Goal: Information Seeking & Learning: Check status

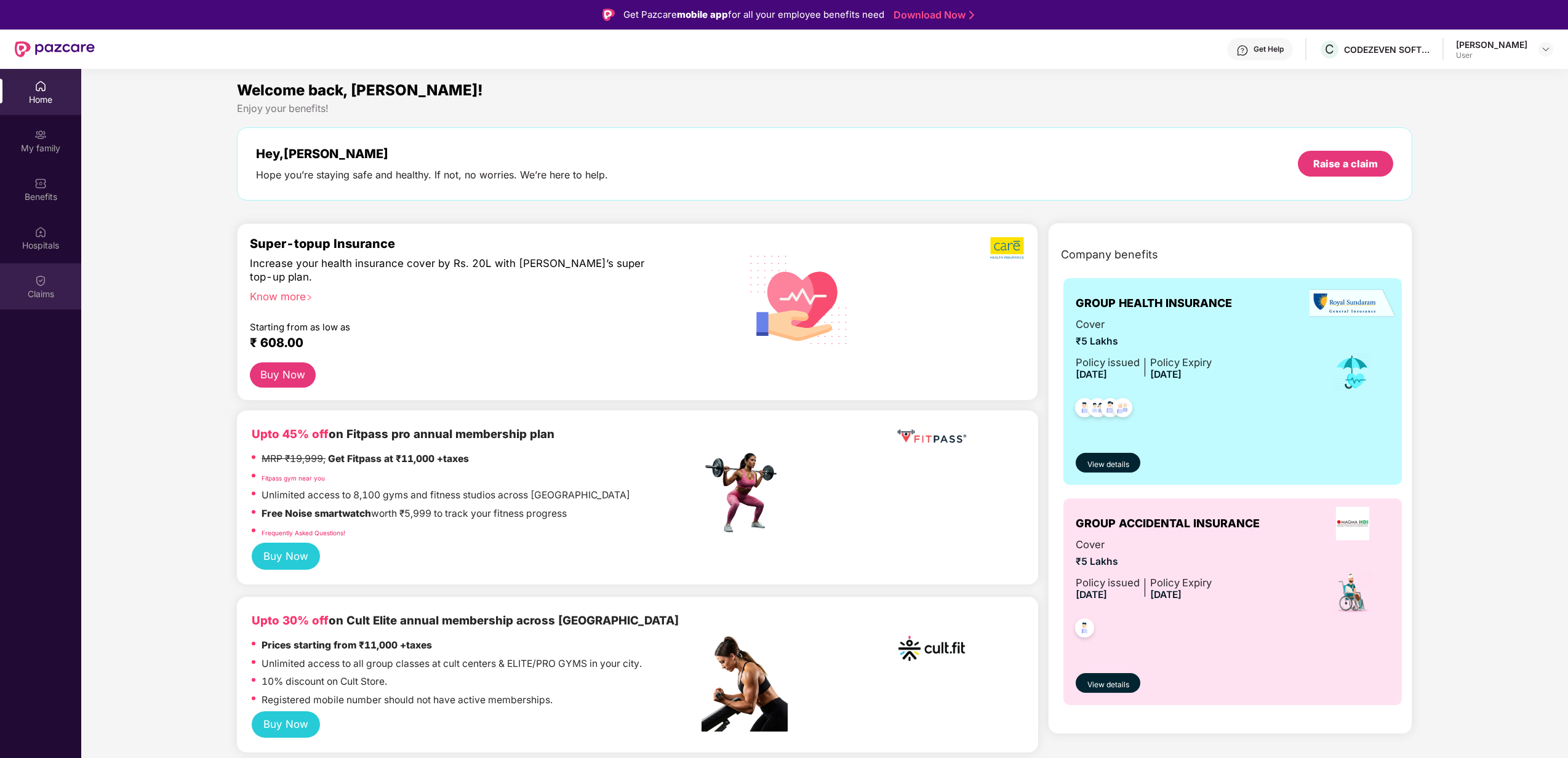
click at [27, 273] on div "Claims" at bounding box center [40, 286] width 81 height 46
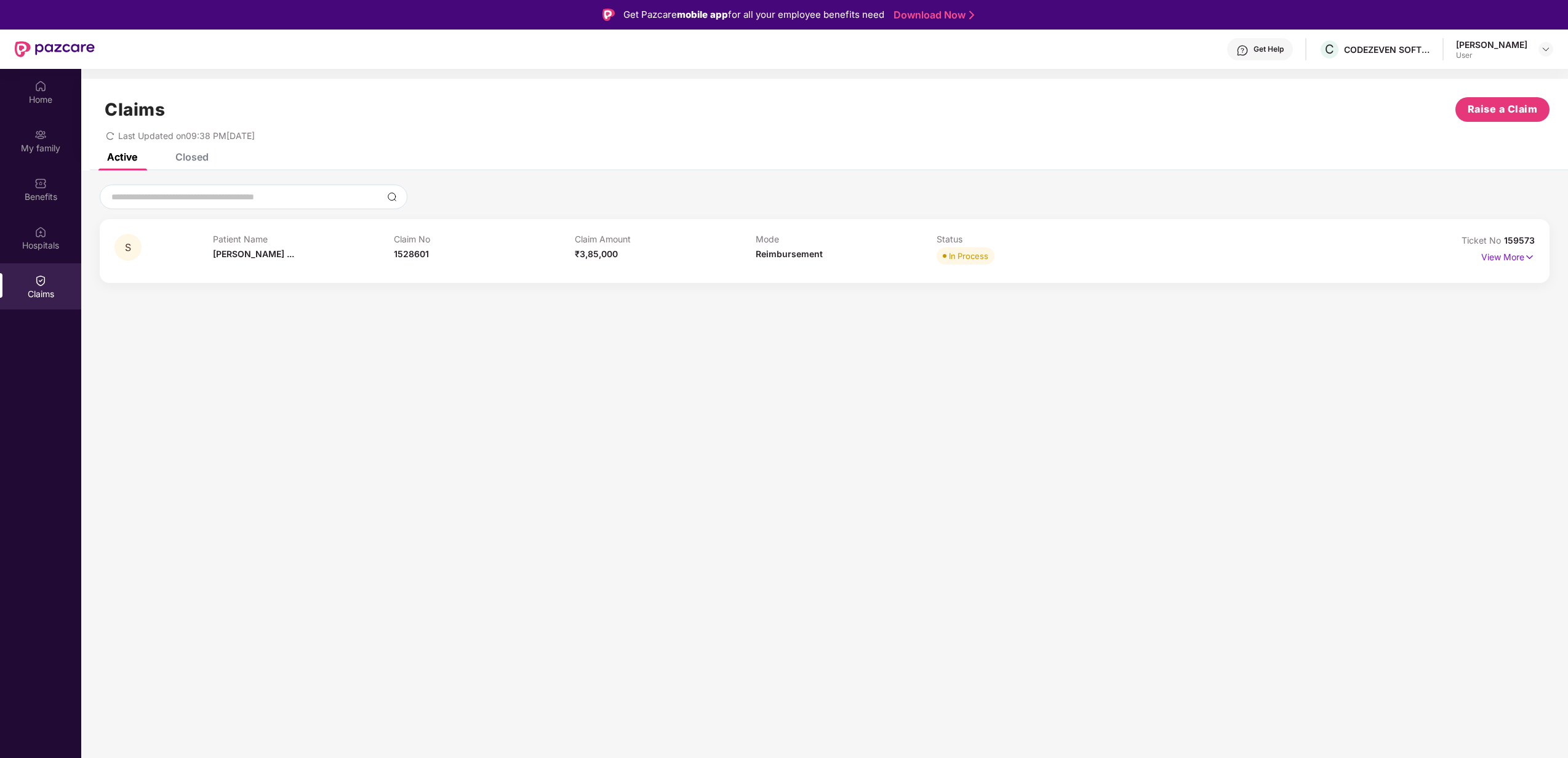
click at [997, 251] on div "In Process" at bounding box center [1027, 256] width 181 height 17
click at [1524, 247] on p "View More" at bounding box center [1508, 255] width 53 height 17
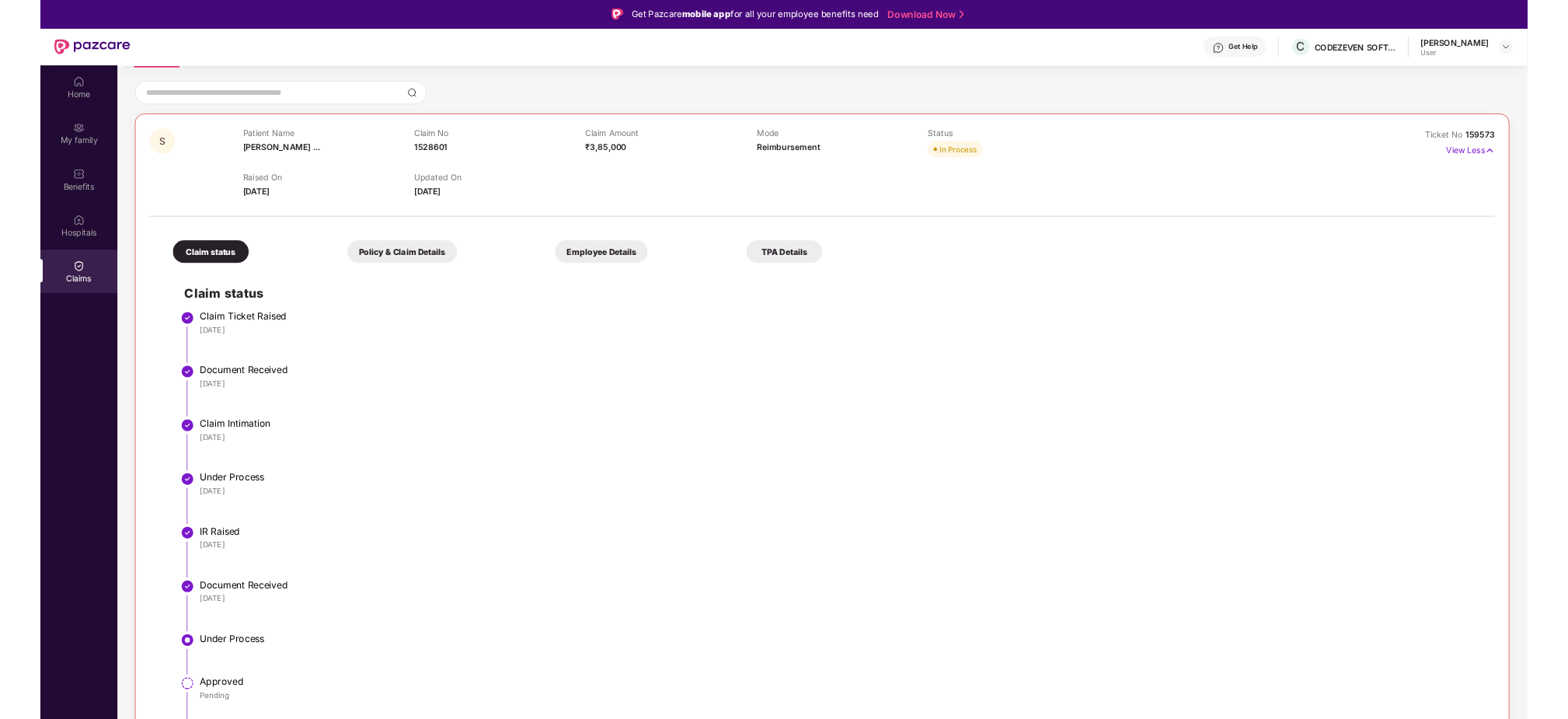
scroll to position [131, 0]
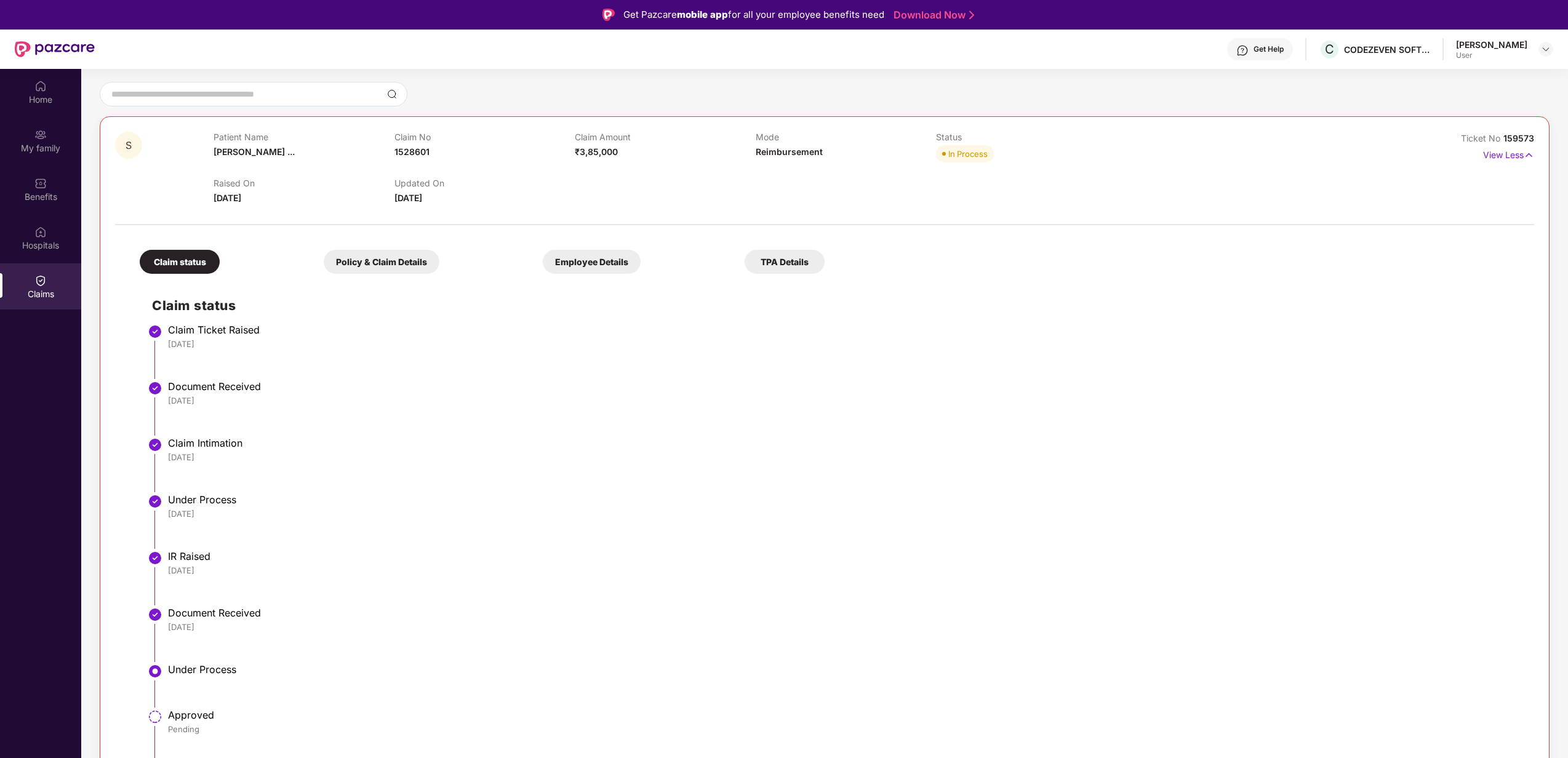
click at [1289, 54] on div "Get Help" at bounding box center [1259, 49] width 66 height 22
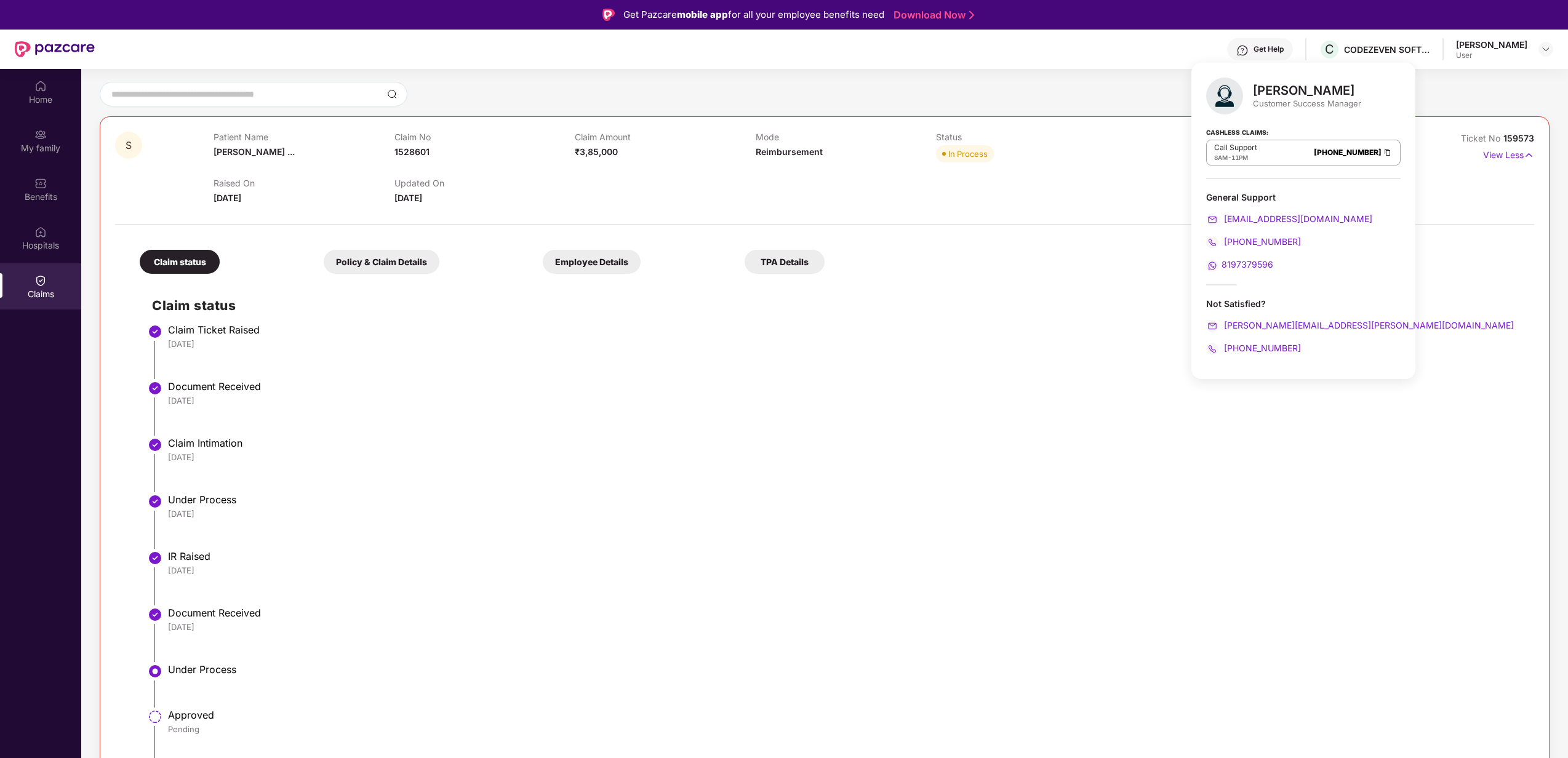
click at [692, 455] on div "[DATE]" at bounding box center [845, 457] width 1354 height 11
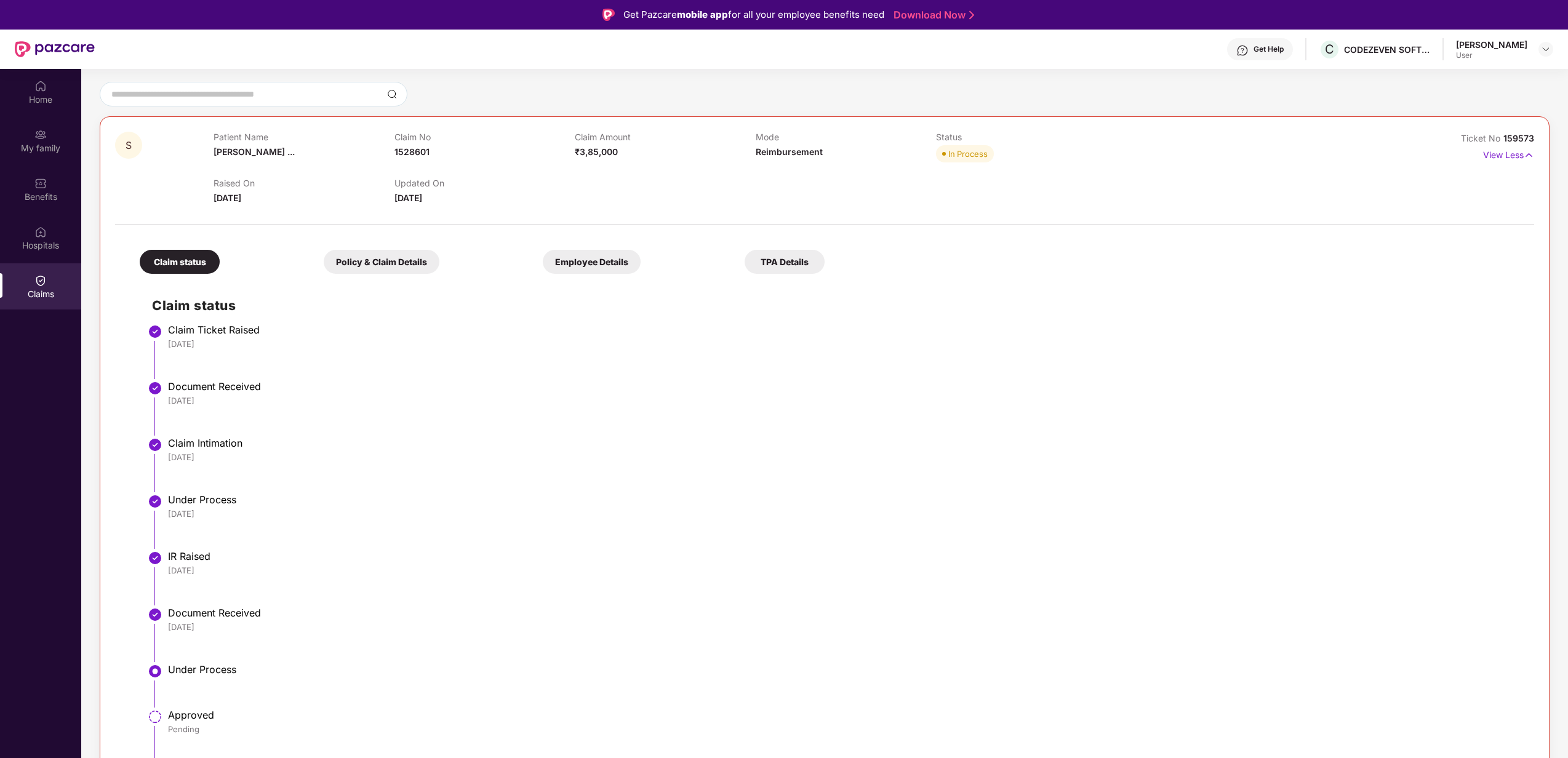
click at [1284, 50] on div "Get Help" at bounding box center [1269, 49] width 30 height 10
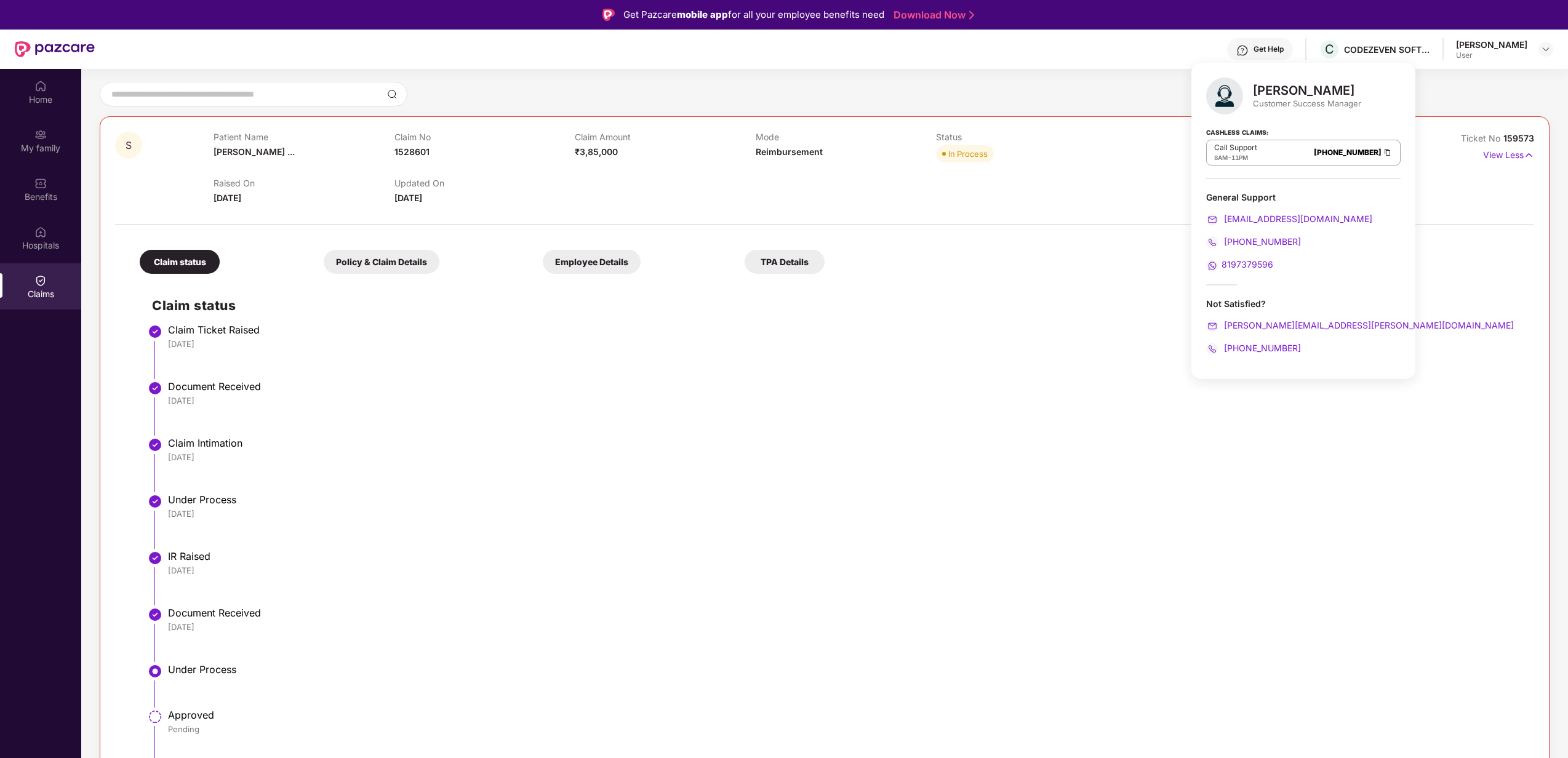
drag, startPoint x: 861, startPoint y: 527, endPoint x: 916, endPoint y: 550, distance: 59.6
click at [861, 527] on li "Under Process [DATE]" at bounding box center [837, 526] width 1370 height 57
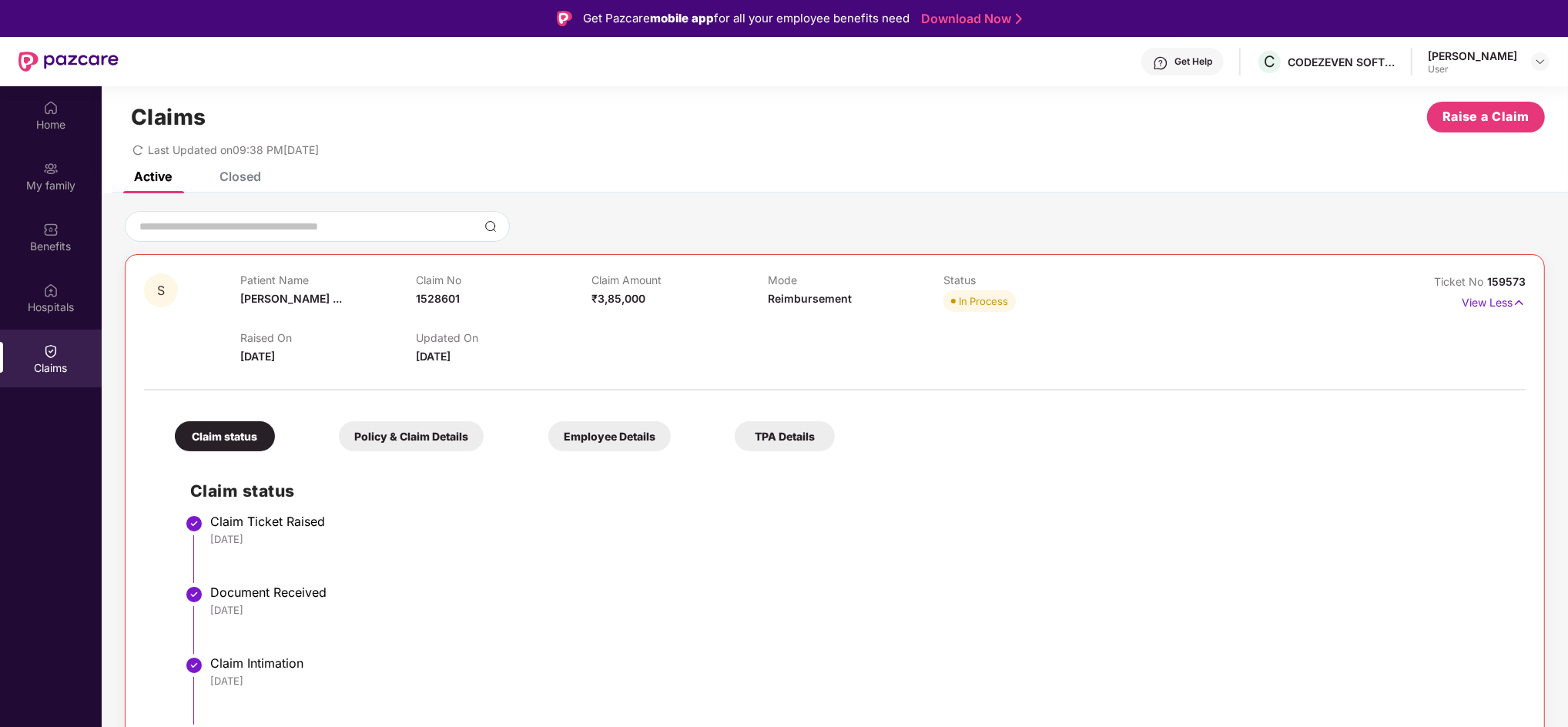
scroll to position [0, 0]
